Goal: Information Seeking & Learning: Learn about a topic

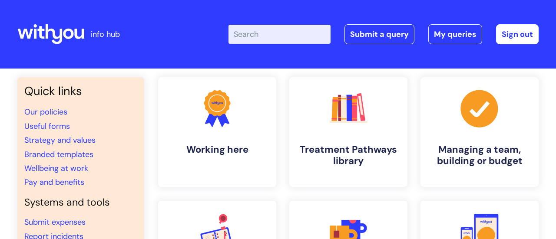
click at [250, 33] on input "Enter your search term here..." at bounding box center [279, 34] width 102 height 19
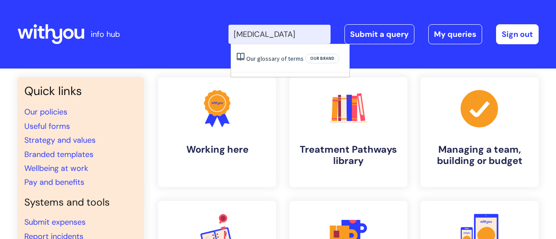
type input "ketamine"
click button "Search" at bounding box center [0, 0] width 0 height 0
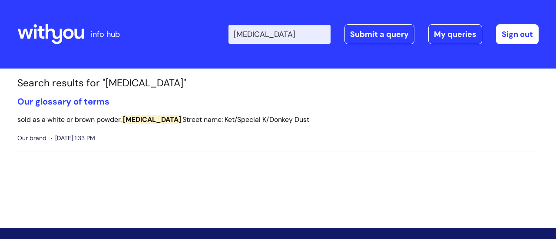
click at [266, 28] on input "ketamine" at bounding box center [279, 34] width 102 height 19
click at [249, 35] on input "ketamine" at bounding box center [279, 34] width 102 height 19
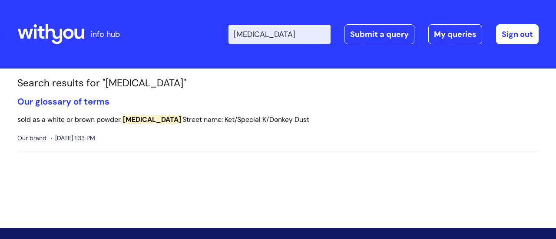
click at [249, 35] on input "ketamine" at bounding box center [279, 34] width 102 height 19
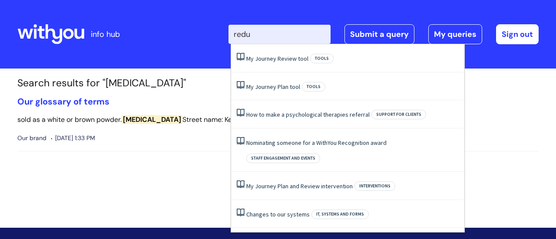
type input "reduc"
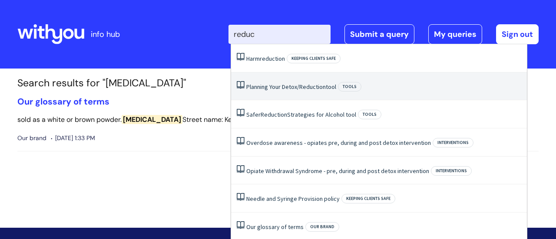
click at [272, 86] on link "Planning Your Detox/ Reduction tool" at bounding box center [291, 87] width 90 height 8
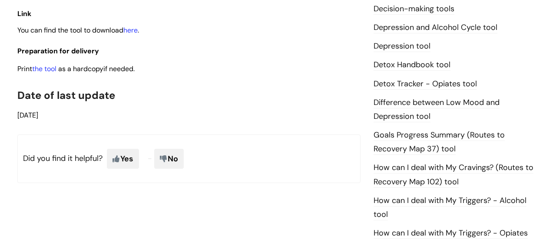
scroll to position [499, 0]
click at [51, 71] on link "the tool" at bounding box center [44, 69] width 24 height 9
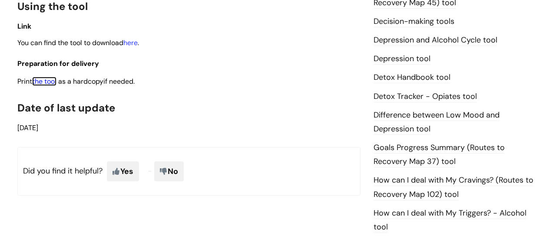
scroll to position [0, 0]
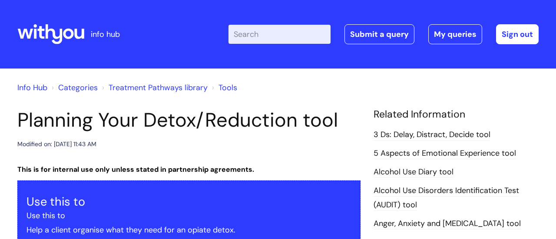
click at [260, 41] on input "Enter your search term here..." at bounding box center [279, 34] width 102 height 19
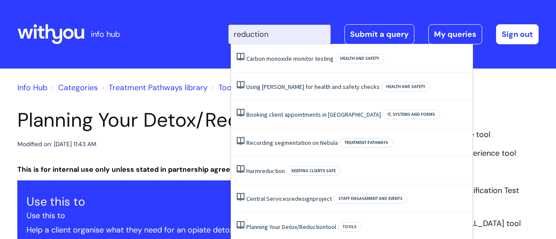
type input "reduction"
click button "Search" at bounding box center [0, 0] width 0 height 0
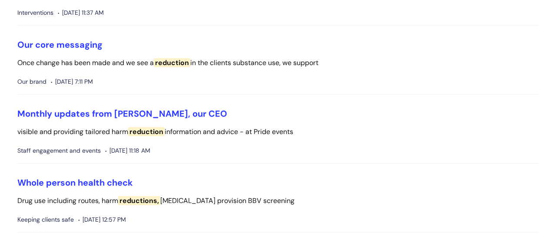
scroll to position [1328, 0]
